Goal: Transaction & Acquisition: Purchase product/service

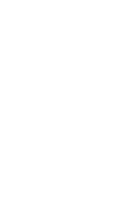
scroll to position [14, 0]
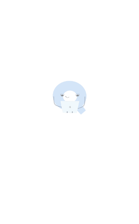
scroll to position [14, 0]
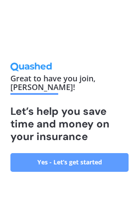
click at [93, 171] on link "Yes - Let’s get started" at bounding box center [69, 162] width 118 height 18
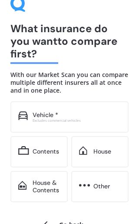
click at [99, 111] on div "Vehicle *" at bounding box center [77, 114] width 88 height 7
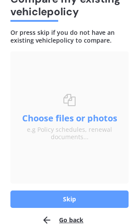
scroll to position [57, 0]
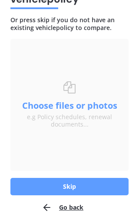
click at [83, 185] on button "Skip" at bounding box center [69, 186] width 118 height 17
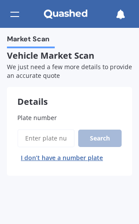
click at [47, 137] on input "Plate number" at bounding box center [45, 138] width 57 height 18
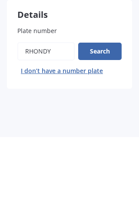
type input "Rhondy"
click at [110, 130] on button "Search" at bounding box center [99, 138] width 43 height 17
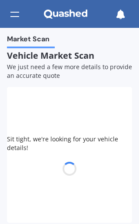
select select "VOLKSWAGEN"
select select "GOLF"
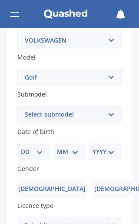
scroll to position [192, 0]
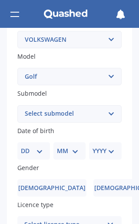
click at [114, 106] on select "Select submodel (All other) 1.4 GT TSI 1.4 TSI 1.6 1.6 FSI 1.6 TSI 1.8 1.9 TDI …" at bounding box center [69, 113] width 104 height 17
select select "1.4 GT TSI"
click at [37, 146] on select "DD 01 02 03 04 05 06 07 08 09 10 11 12 13 14 15 16 17 18 19 20 21 22 23 24 25 2…" at bounding box center [34, 151] width 26 height 10
select select "13"
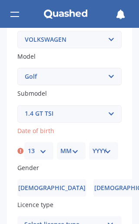
click at [77, 147] on select "MM 01 02 03 04 05 06 07 08 09 10 11 12" at bounding box center [71, 151] width 22 height 10
select select "08"
click at [112, 149] on select "YYYY 2025 2024 2023 2022 2021 2020 2019 2018 2017 2016 2015 2014 2013 2012 2011…" at bounding box center [104, 151] width 22 height 10
select select "1966"
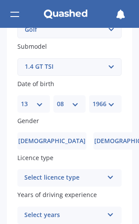
scroll to position [255, 0]
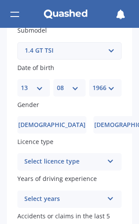
click at [102, 122] on span "Female" at bounding box center [127, 124] width 67 height 7
click at [0, 0] on input "Female" at bounding box center [0, 0] width 0 height 0
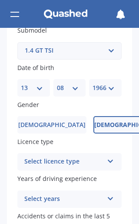
click at [109, 157] on icon at bounding box center [110, 160] width 7 height 6
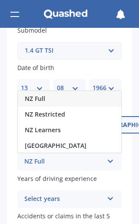
click at [45, 94] on span "NZ Full" at bounding box center [35, 98] width 20 height 8
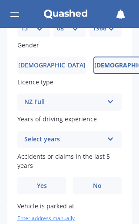
scroll to position [318, 0]
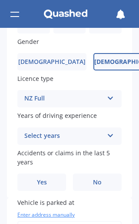
click at [107, 131] on icon at bounding box center [110, 134] width 7 height 6
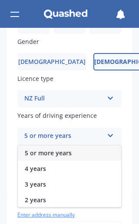
click at [72, 145] on div "5 or more years" at bounding box center [69, 153] width 103 height 16
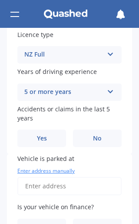
scroll to position [370, 0]
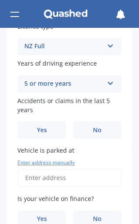
click at [102, 127] on span "No" at bounding box center [97, 130] width 9 height 7
click at [0, 0] on input "No" at bounding box center [0, 0] width 0 height 0
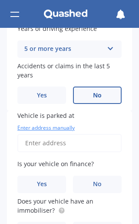
scroll to position [416, 0]
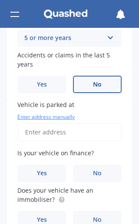
click at [63, 124] on input "Vehicle is parked at" at bounding box center [69, 132] width 104 height 18
type input "107 Verdeco Boulevard, Lincoln 7608"
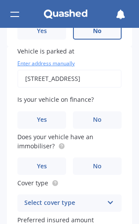
scroll to position [480, 0]
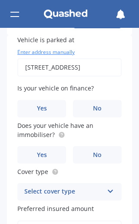
click at [99, 105] on span "No" at bounding box center [97, 108] width 9 height 7
click at [0, 0] on input "No" at bounding box center [0, 0] width 0 height 0
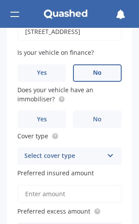
scroll to position [529, 0]
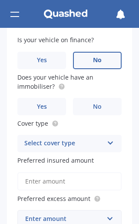
click at [99, 103] on span "No" at bounding box center [97, 106] width 9 height 7
click at [0, 0] on input "No" at bounding box center [0, 0] width 0 height 0
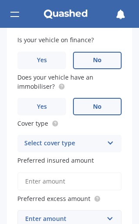
click at [109, 135] on div "Select cover type Comprehensive Third Party, Fire & Theft Third Party" at bounding box center [69, 143] width 104 height 17
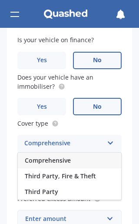
click at [75, 153] on div "Comprehensive" at bounding box center [69, 161] width 103 height 16
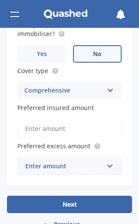
scroll to position [587, 0]
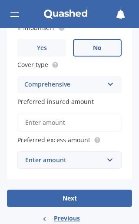
click at [59, 113] on input "Preferred insured amount" at bounding box center [69, 122] width 104 height 18
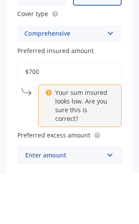
type input "$7,000"
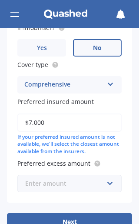
click at [103, 175] on input "text" at bounding box center [66, 183] width 97 height 17
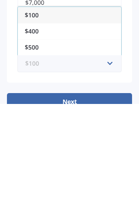
scroll to position [587, 0]
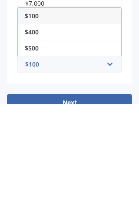
click at [37, 164] on span "$500" at bounding box center [32, 168] width 14 height 8
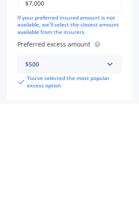
click at [91, 83] on div "Vehicle is parked at 107 Verdeco Boulevard, Lincoln 7608 Enter address manually…" at bounding box center [69, 74] width 125 height 291
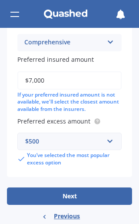
scroll to position [629, 0]
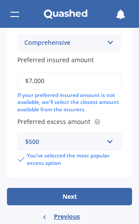
click at [74, 188] on button "Next" at bounding box center [69, 196] width 125 height 17
select select "13"
select select "08"
select select "1966"
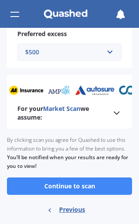
scroll to position [469, 0]
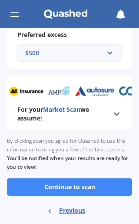
click at [97, 178] on button "Continue to scan" at bounding box center [69, 186] width 125 height 17
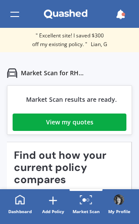
click at [38, 123] on link "View my quotes" at bounding box center [70, 121] width 114 height 17
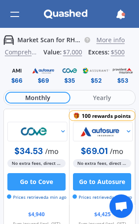
click at [108, 94] on span "Yearly" at bounding box center [101, 98] width 63 height 12
